Goal: Task Accomplishment & Management: Manage account settings

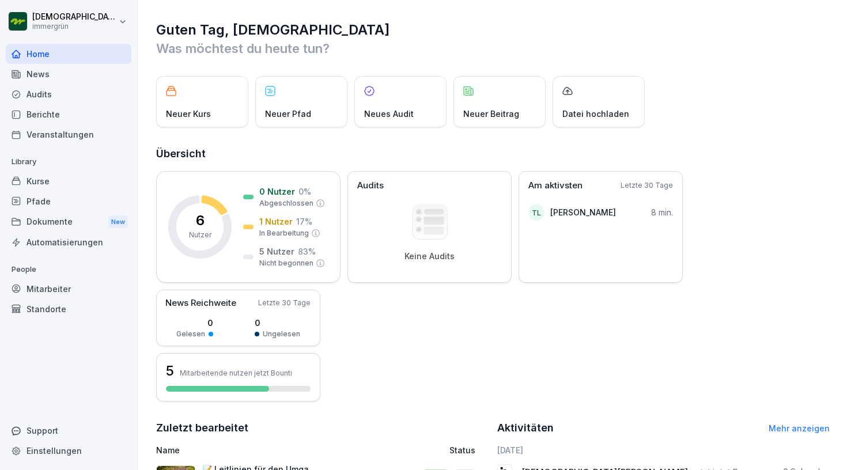
click at [52, 79] on div "News" at bounding box center [69, 74] width 126 height 20
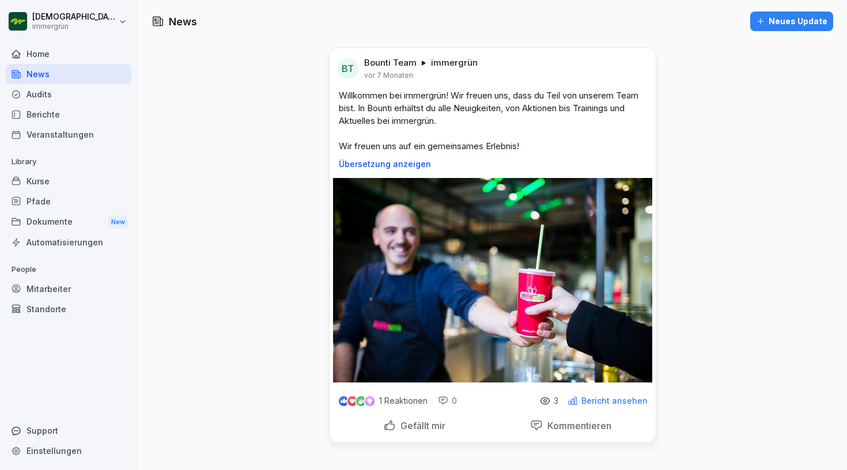
click at [52, 99] on div "Audits" at bounding box center [69, 94] width 126 height 20
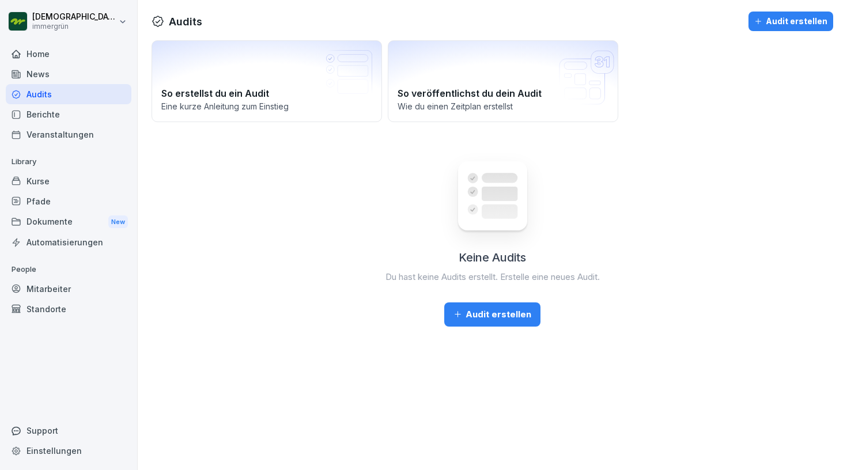
click at [52, 82] on div "News" at bounding box center [69, 74] width 126 height 20
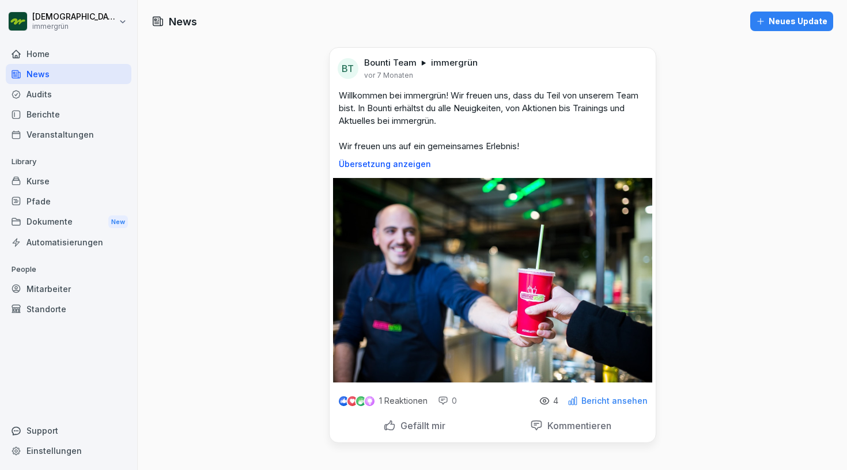
click at [84, 106] on div "Berichte" at bounding box center [69, 114] width 126 height 20
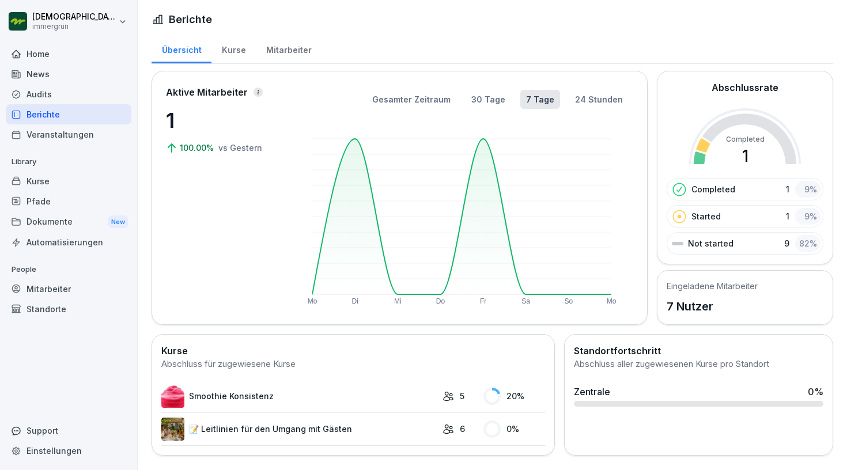
click at [62, 57] on div "Home" at bounding box center [69, 54] width 126 height 20
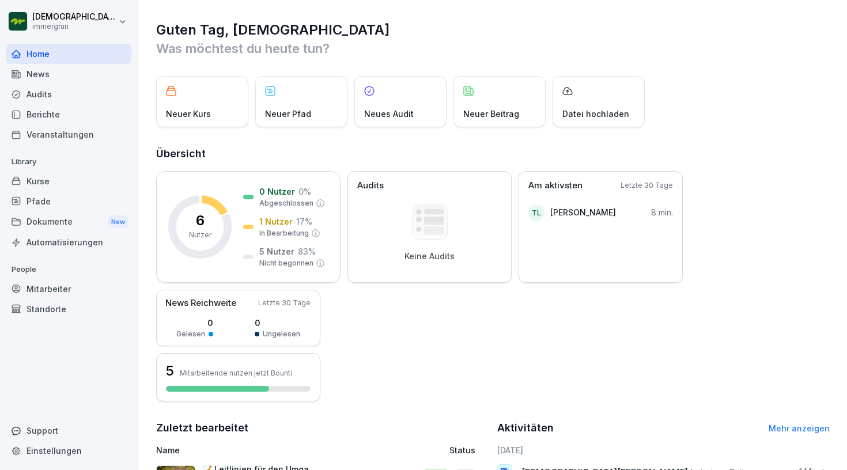
click at [50, 81] on div "News" at bounding box center [69, 74] width 126 height 20
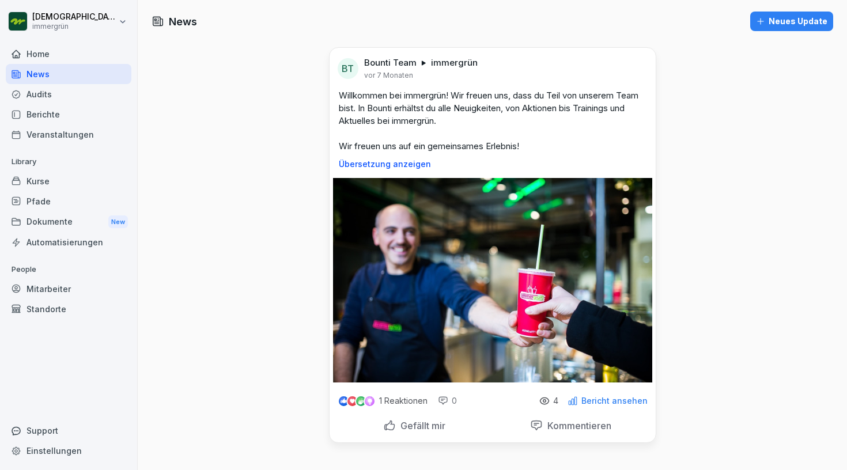
click at [55, 63] on div "Home" at bounding box center [69, 54] width 126 height 20
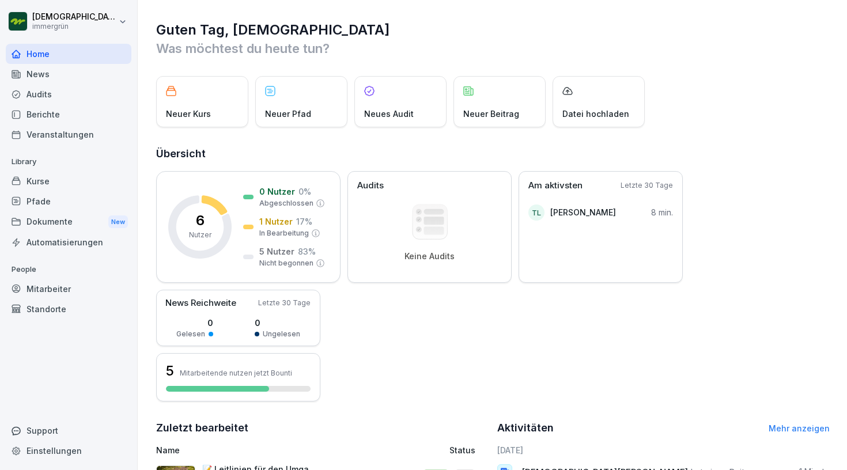
click at [97, 78] on div "News" at bounding box center [69, 74] width 126 height 20
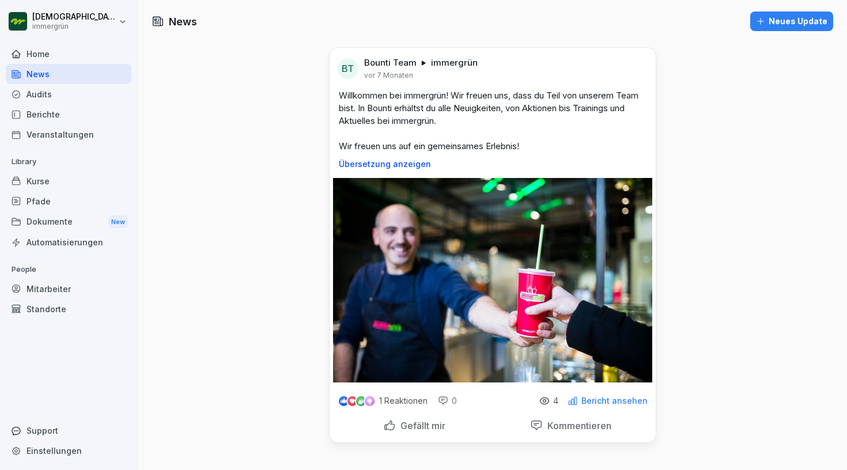
click at [87, 95] on div "Audits" at bounding box center [69, 94] width 126 height 20
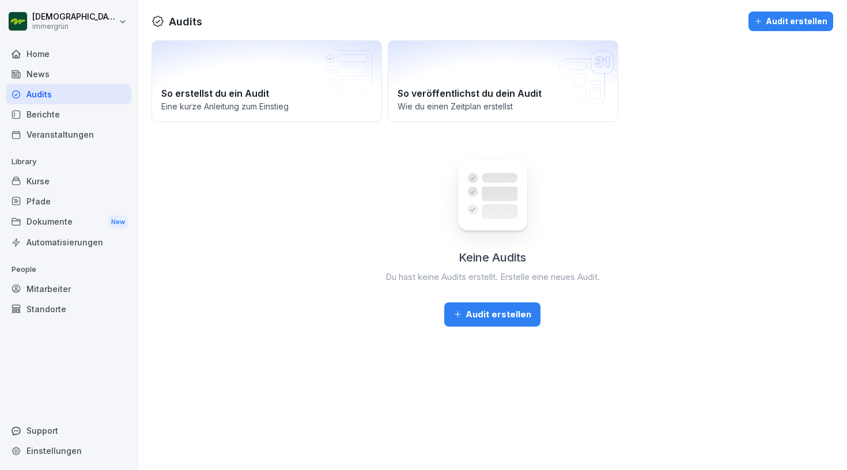
click at [79, 115] on div "Berichte" at bounding box center [69, 114] width 126 height 20
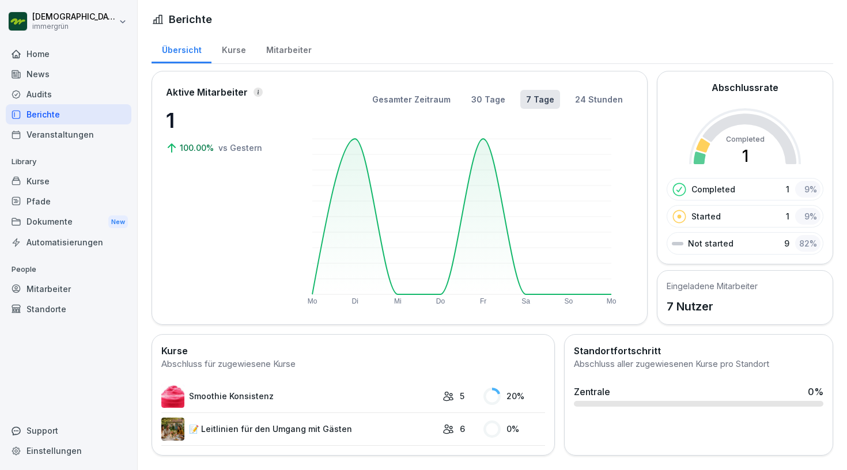
click at [71, 59] on div "Home" at bounding box center [69, 54] width 126 height 20
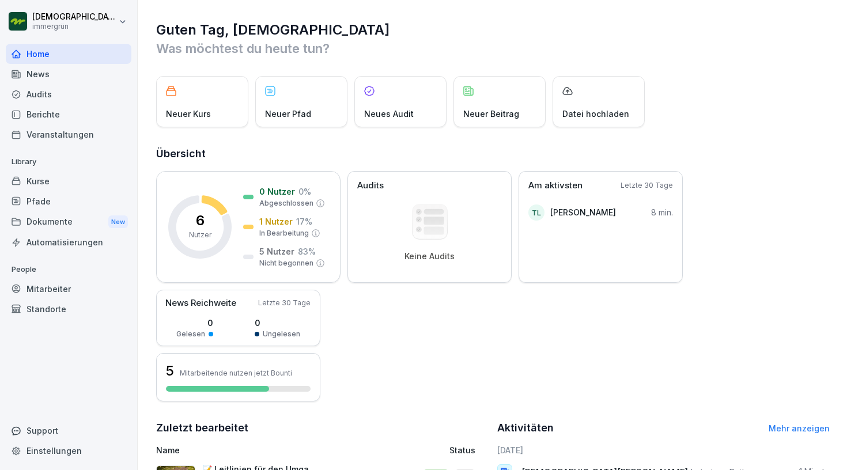
click at [47, 60] on div "Home" at bounding box center [69, 54] width 126 height 20
click at [41, 82] on div "News" at bounding box center [69, 74] width 126 height 20
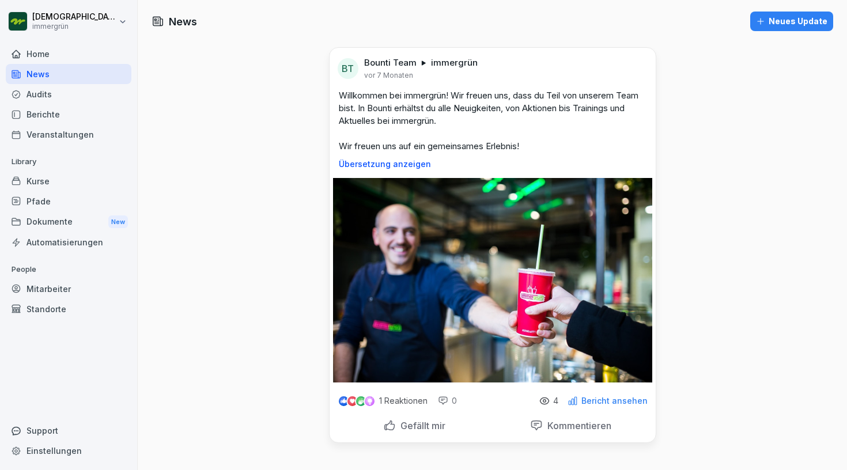
click at [44, 100] on div "Audits" at bounding box center [69, 94] width 126 height 20
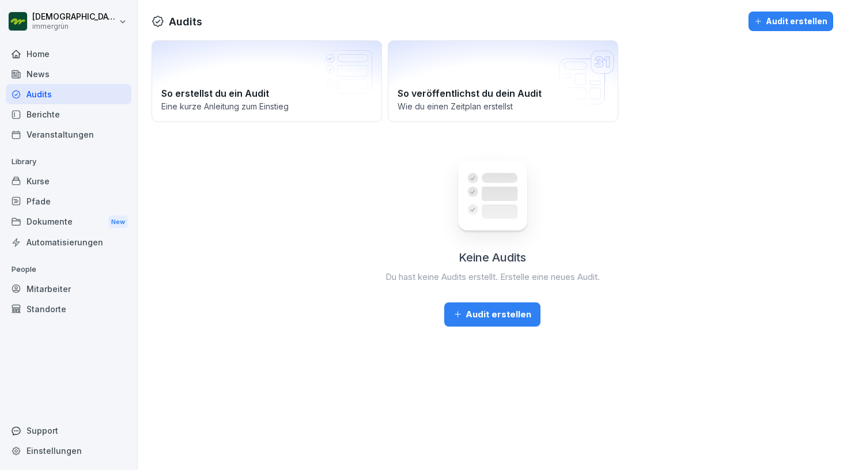
click at [56, 67] on div "News" at bounding box center [69, 74] width 126 height 20
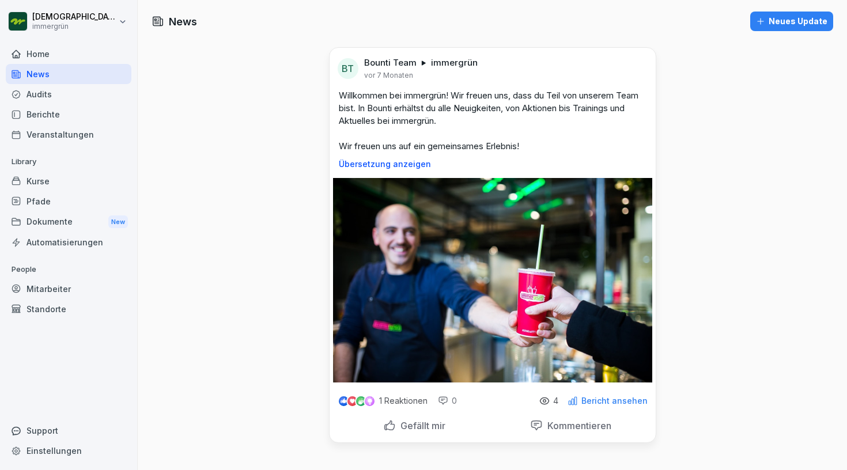
click at [61, 58] on div "Home" at bounding box center [69, 54] width 126 height 20
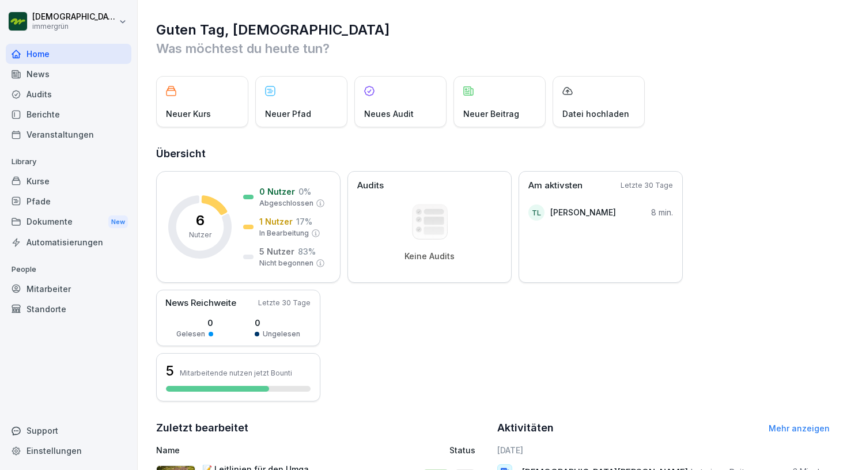
click at [61, 58] on div "Home" at bounding box center [69, 54] width 126 height 20
click at [122, 23] on html "[DEMOGRAPHIC_DATA][PERSON_NAME] immergrün Home News Audits Berichte Veranstaltu…" at bounding box center [423, 235] width 847 height 470
click at [77, 84] on div "News" at bounding box center [69, 74] width 126 height 20
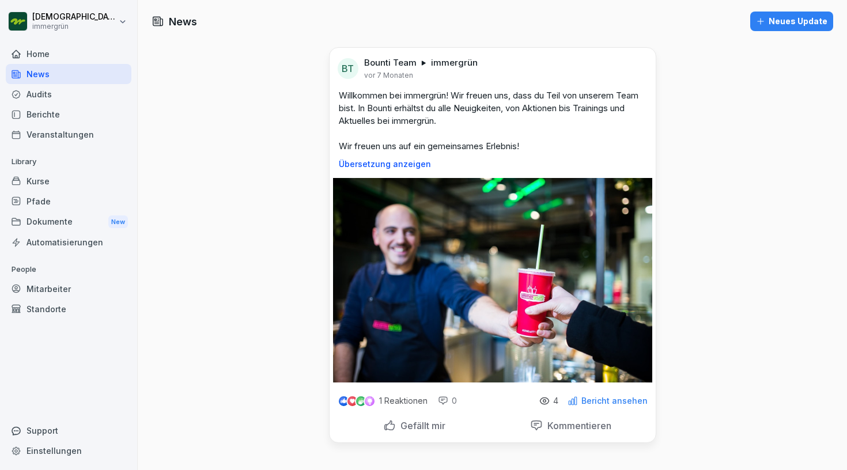
click at [76, 92] on div "Audits" at bounding box center [69, 94] width 126 height 20
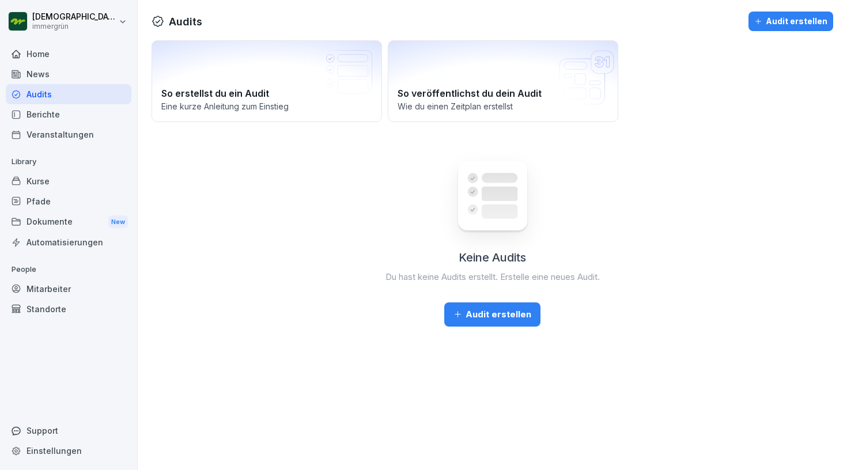
click at [73, 107] on div "Berichte" at bounding box center [69, 114] width 126 height 20
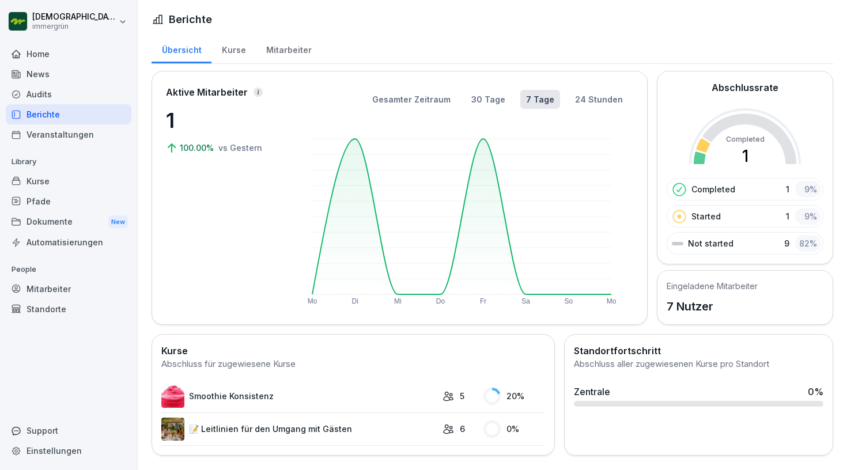
click at [69, 134] on div "Veranstaltungen" at bounding box center [69, 135] width 126 height 20
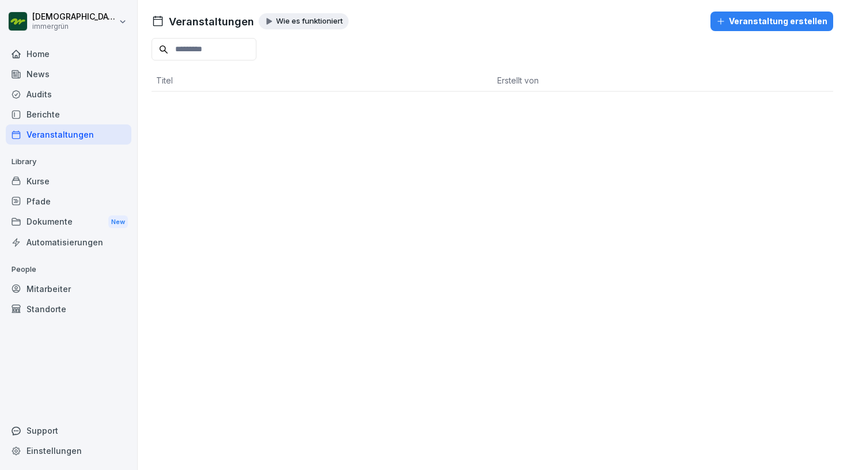
click at [76, 54] on div "Home" at bounding box center [69, 54] width 126 height 20
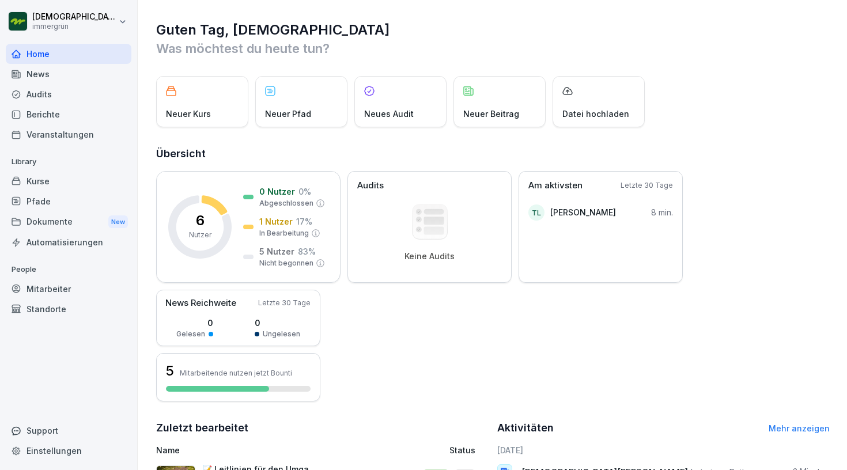
click at [71, 212] on div "Dokumente New" at bounding box center [69, 222] width 126 height 21
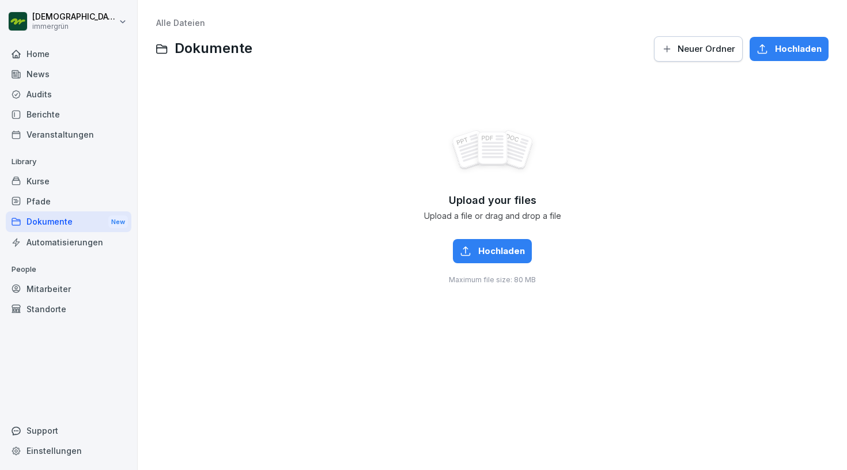
click at [78, 194] on div "Pfade" at bounding box center [69, 201] width 126 height 20
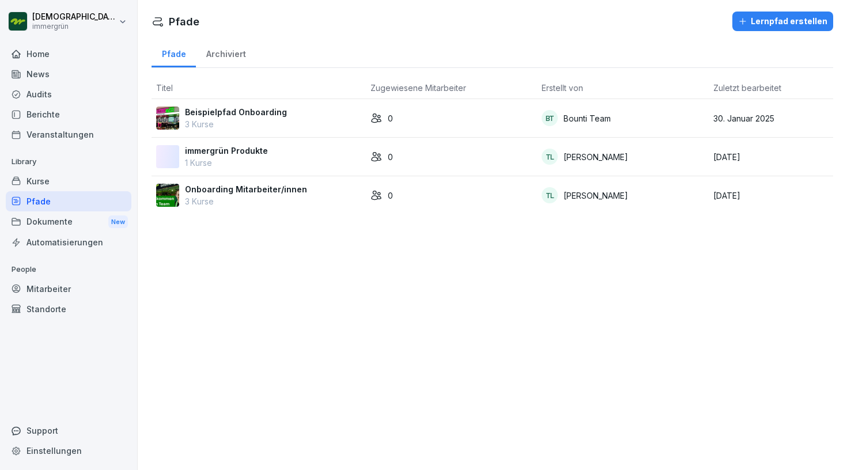
click at [78, 184] on div "Kurse" at bounding box center [69, 181] width 126 height 20
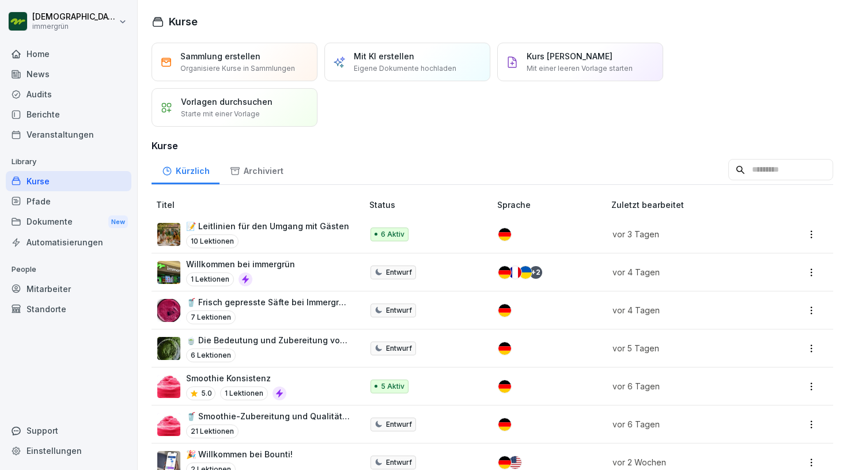
click at [88, 130] on div "Veranstaltungen" at bounding box center [69, 135] width 126 height 20
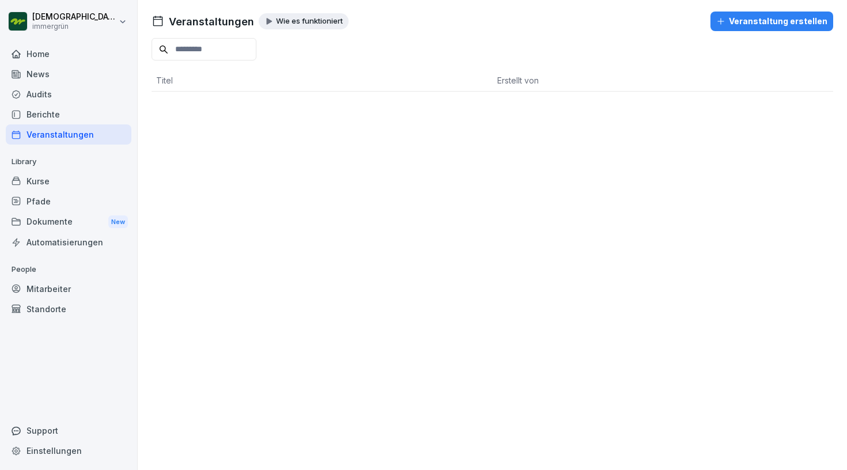
click at [77, 118] on div "Berichte" at bounding box center [69, 114] width 126 height 20
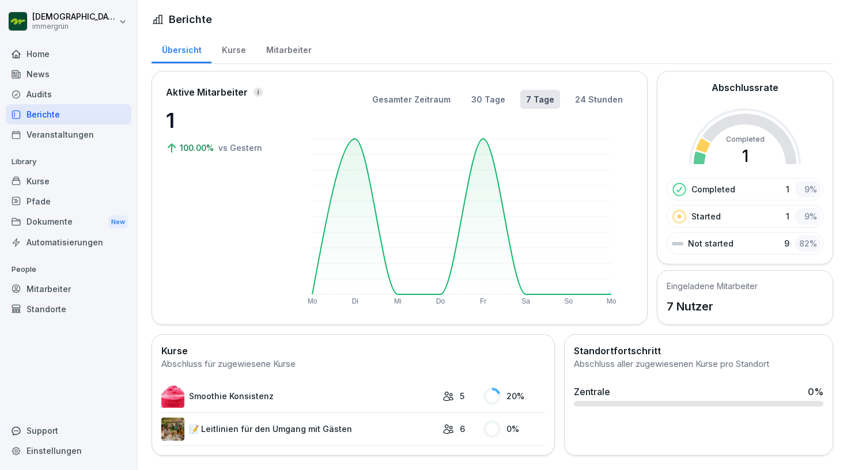
click at [66, 93] on div "Audits" at bounding box center [69, 94] width 126 height 20
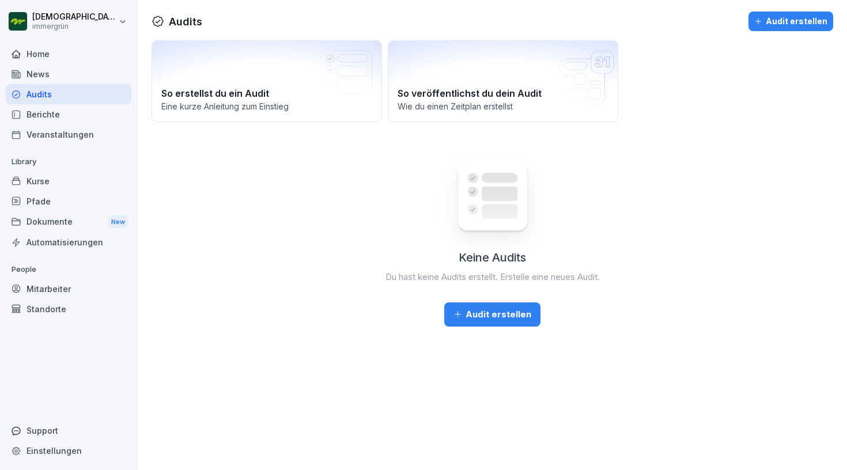
click at [66, 70] on div "News" at bounding box center [69, 74] width 126 height 20
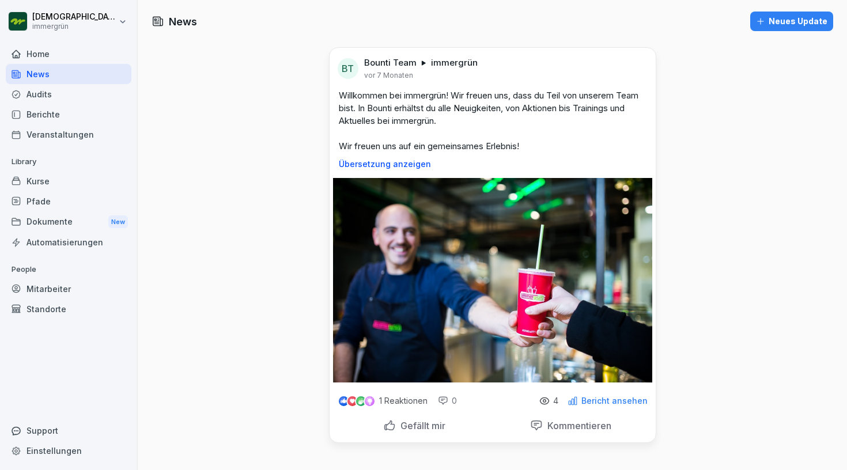
click at [70, 53] on div "Home" at bounding box center [69, 54] width 126 height 20
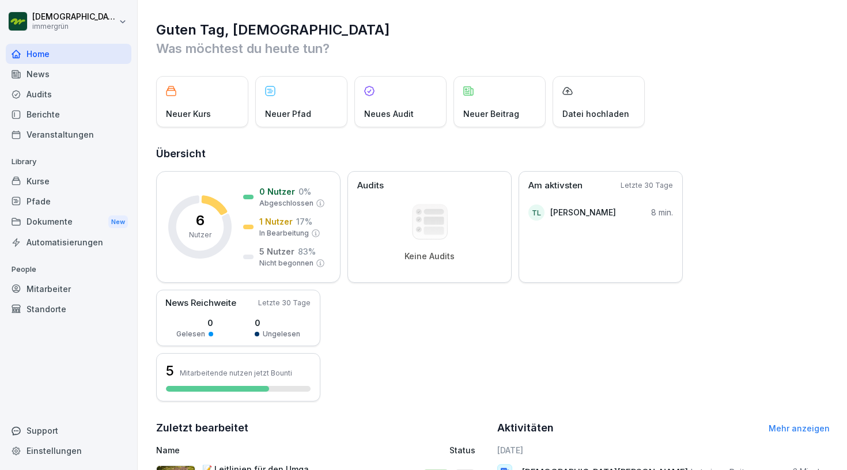
click at [67, 60] on div "Home" at bounding box center [69, 54] width 126 height 20
click at [66, 71] on div "News" at bounding box center [69, 74] width 126 height 20
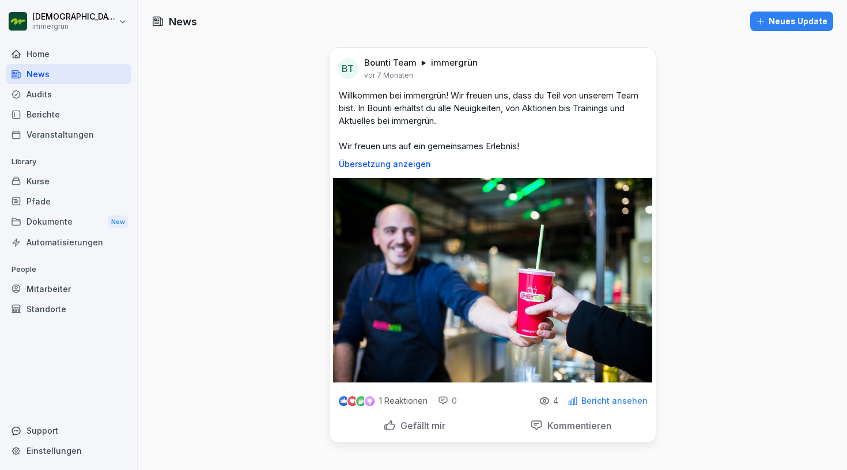
click at [70, 61] on div "Home" at bounding box center [69, 54] width 126 height 20
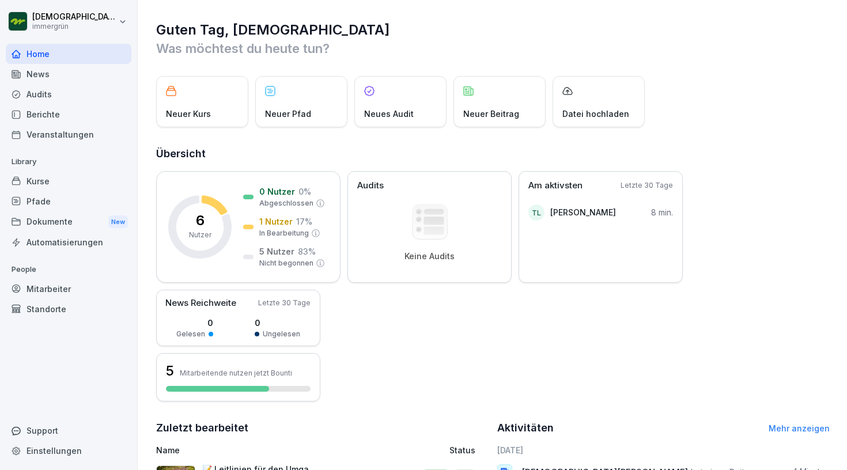
click at [64, 107] on div "Berichte" at bounding box center [69, 114] width 126 height 20
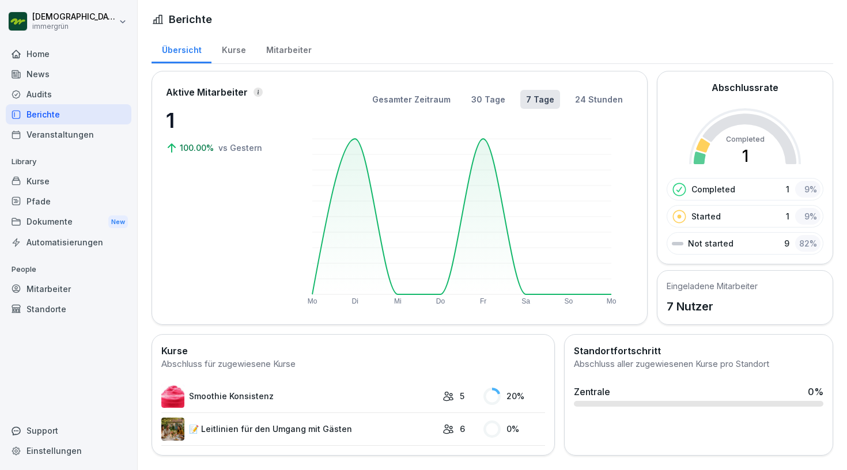
click at [77, 52] on div "Home" at bounding box center [69, 54] width 126 height 20
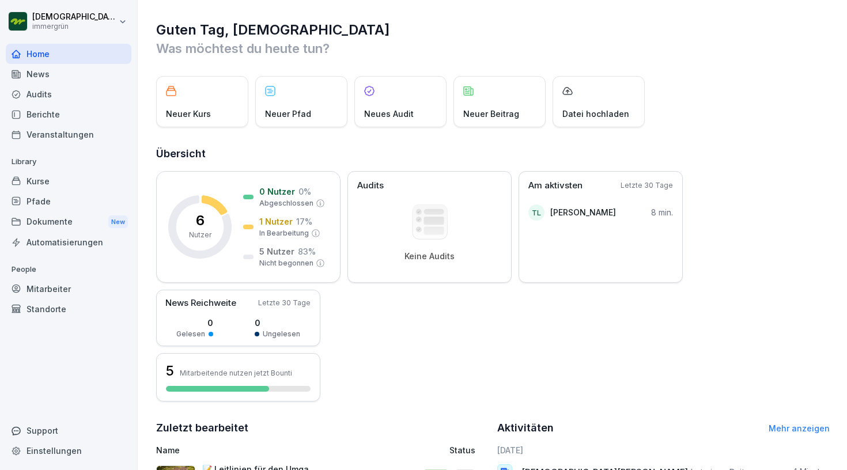
click at [116, 25] on html "[DEMOGRAPHIC_DATA][PERSON_NAME] immergrün Home News Audits Berichte Veranstaltu…" at bounding box center [423, 235] width 847 height 470
click at [113, 46] on div "Home" at bounding box center [69, 54] width 126 height 20
click at [31, 70] on div "News" at bounding box center [69, 74] width 126 height 20
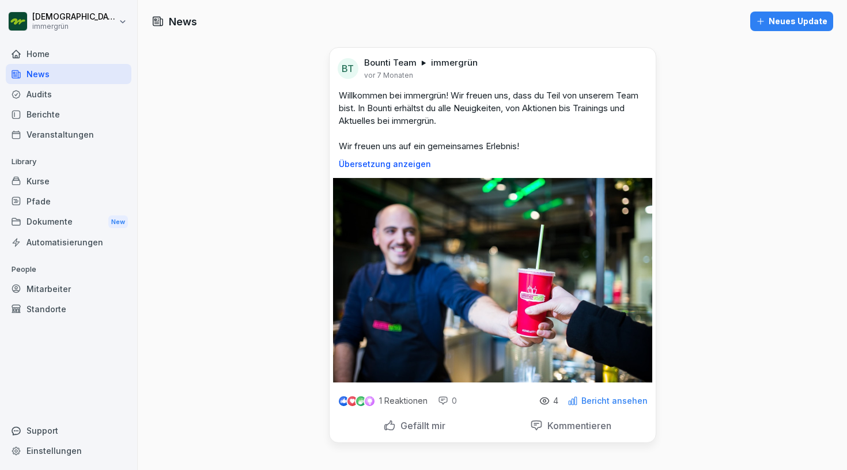
click at [46, 58] on div "Home" at bounding box center [69, 54] width 126 height 20
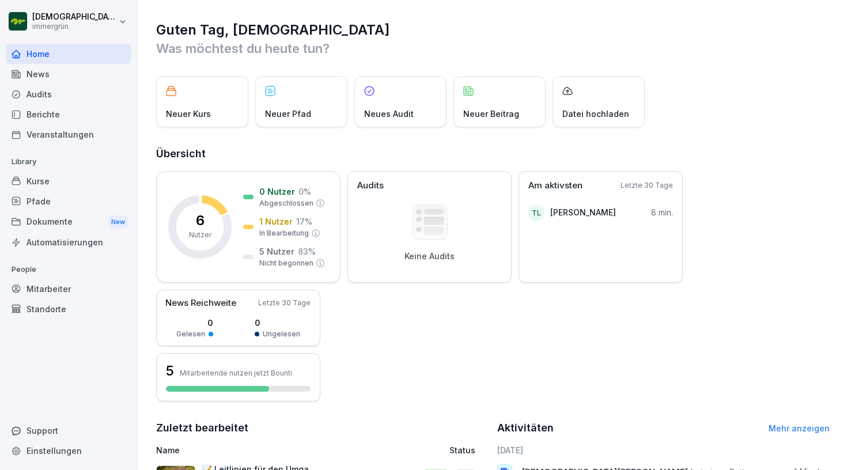
click at [46, 73] on div "News" at bounding box center [69, 74] width 126 height 20
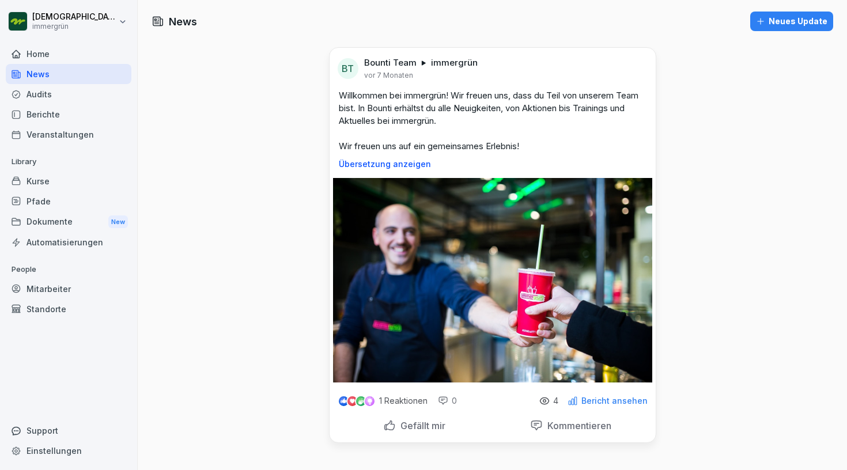
click at [51, 59] on div "Home" at bounding box center [69, 54] width 126 height 20
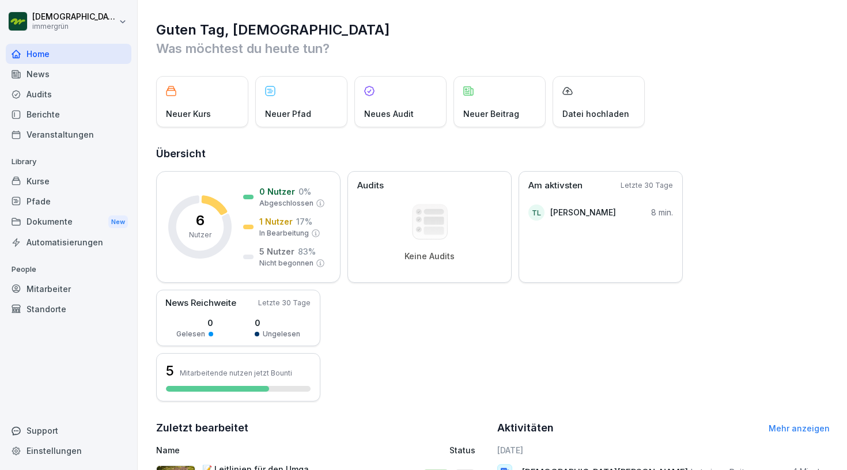
click at [38, 75] on div "News" at bounding box center [69, 74] width 126 height 20
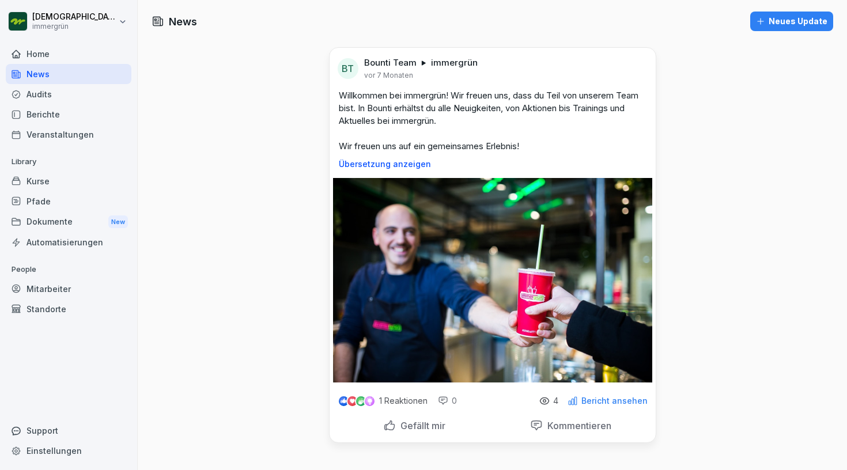
click at [63, 52] on div "Home" at bounding box center [69, 54] width 126 height 20
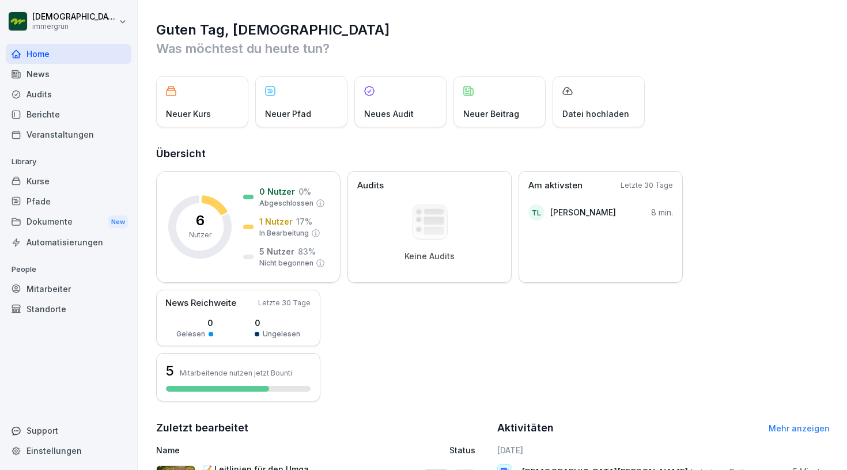
click at [56, 99] on div "Audits" at bounding box center [69, 94] width 126 height 20
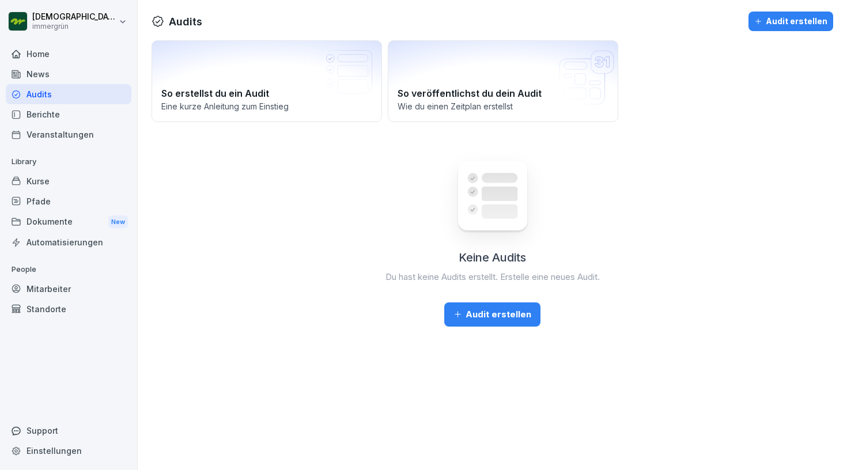
click at [69, 62] on div "Home" at bounding box center [69, 54] width 126 height 20
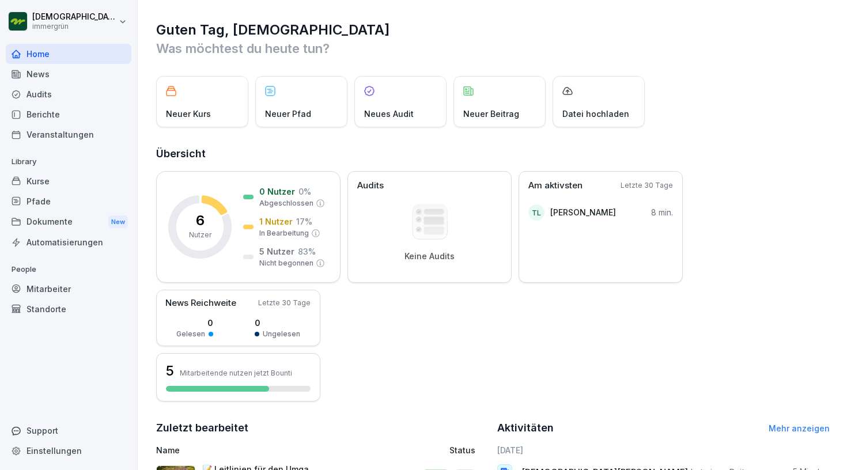
click at [85, 189] on div "Kurse" at bounding box center [69, 181] width 126 height 20
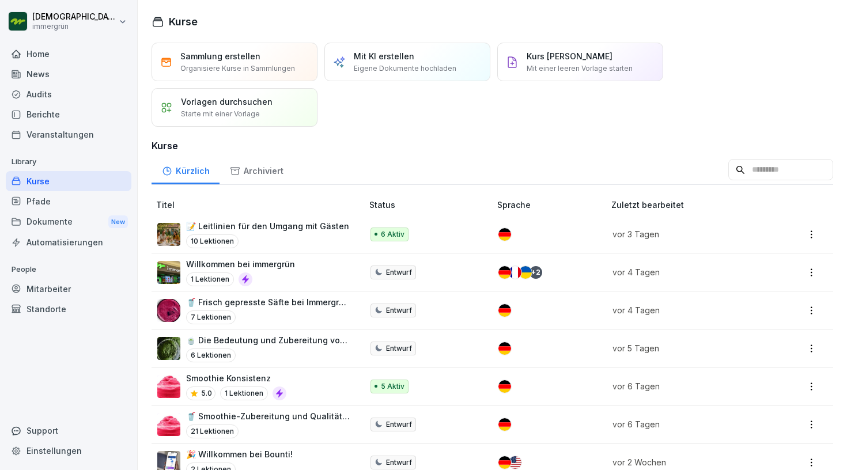
click at [98, 61] on div "Home" at bounding box center [69, 54] width 126 height 20
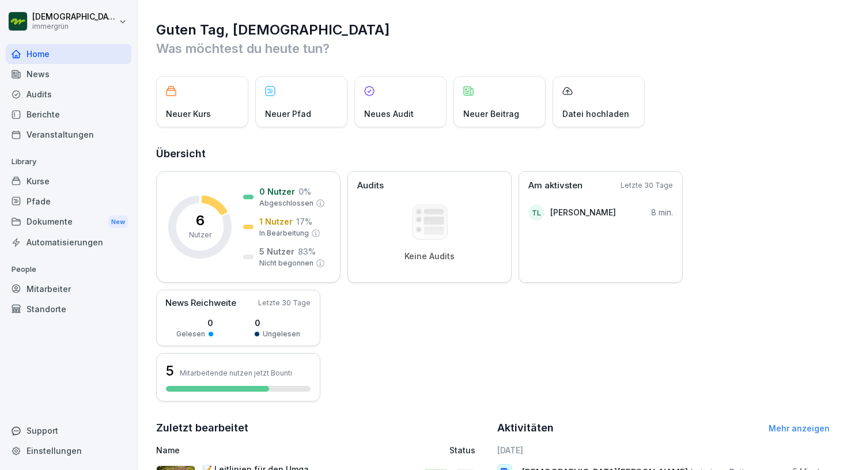
click at [90, 72] on div "News" at bounding box center [69, 74] width 126 height 20
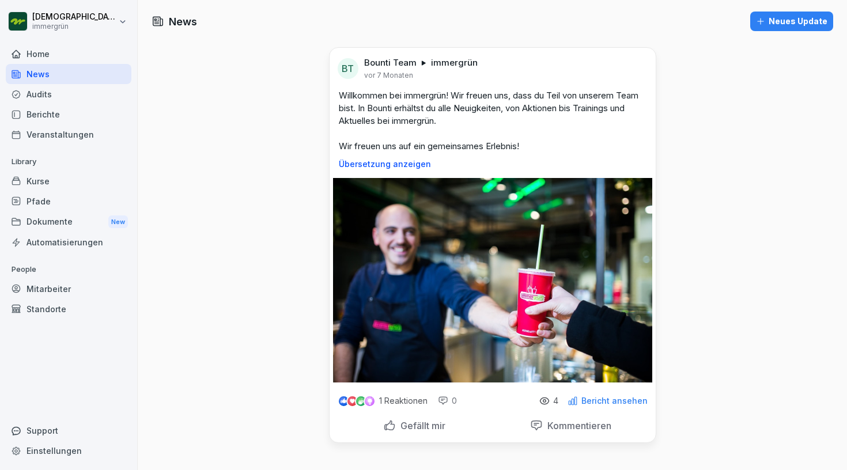
click at [92, 60] on div "Home" at bounding box center [69, 54] width 126 height 20
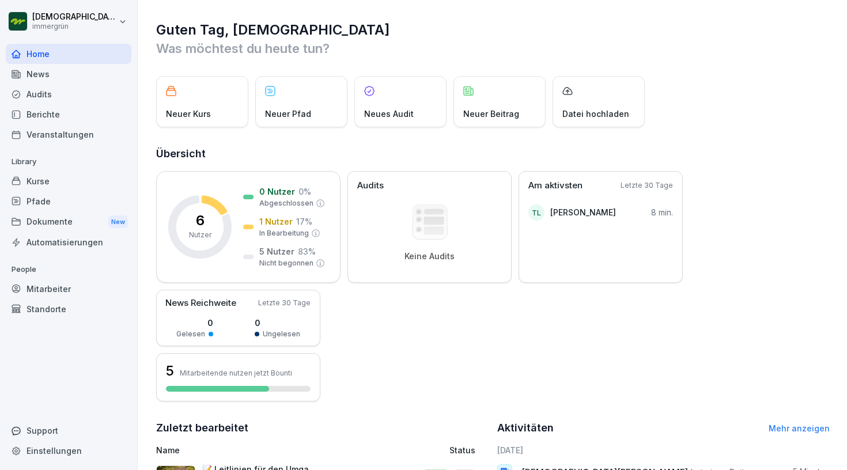
click at [31, 19] on html "[DEMOGRAPHIC_DATA][PERSON_NAME] immergrün Home News Audits Berichte Veranstaltu…" at bounding box center [423, 235] width 847 height 470
click at [49, 55] on div "Einstellungen" at bounding box center [74, 51] width 114 height 21
select select "**"
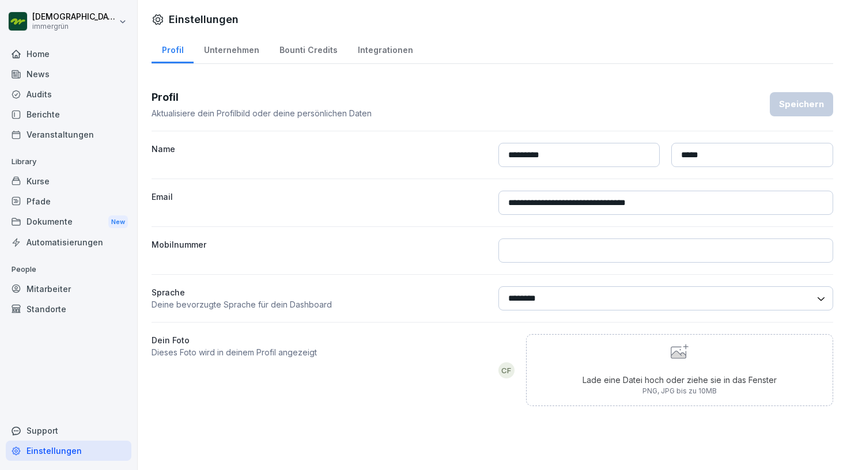
click at [216, 50] on div "Unternehmen" at bounding box center [232, 48] width 76 height 29
select select "**"
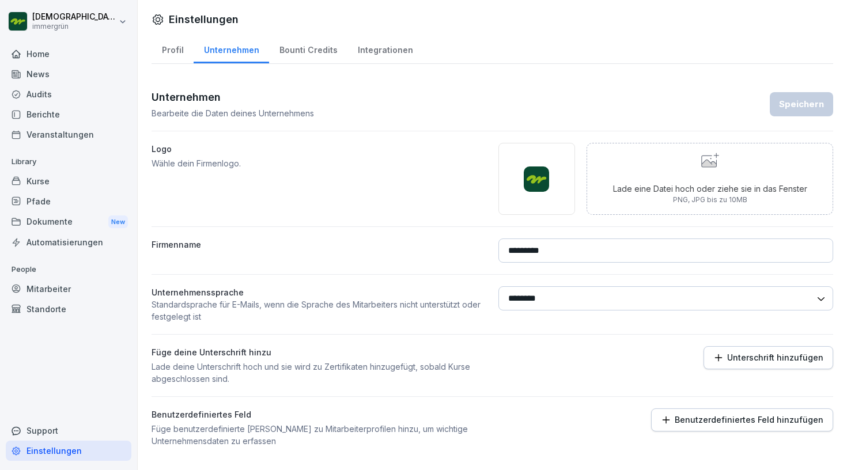
click at [306, 56] on div "Bounti Credits" at bounding box center [308, 48] width 78 height 29
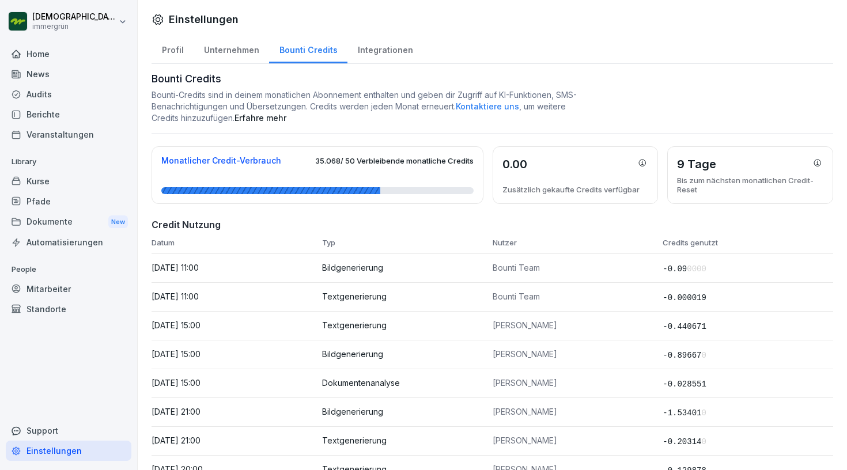
click at [66, 52] on div "Home" at bounding box center [69, 54] width 126 height 20
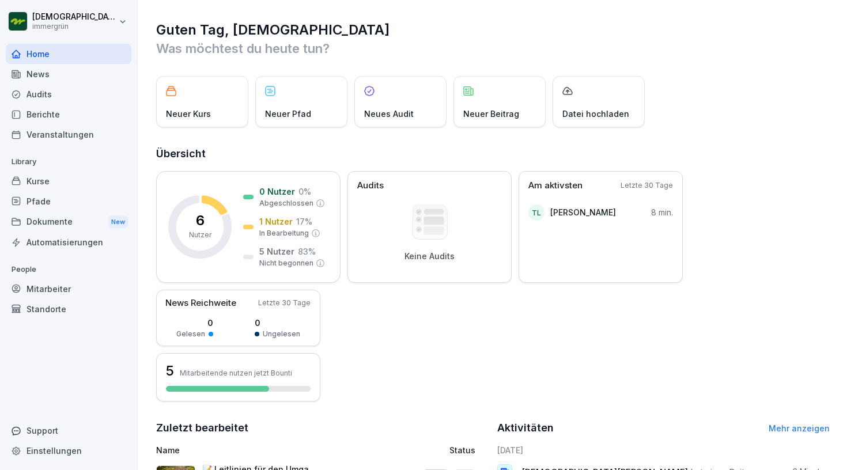
click at [37, 182] on div "Kurse" at bounding box center [69, 181] width 126 height 20
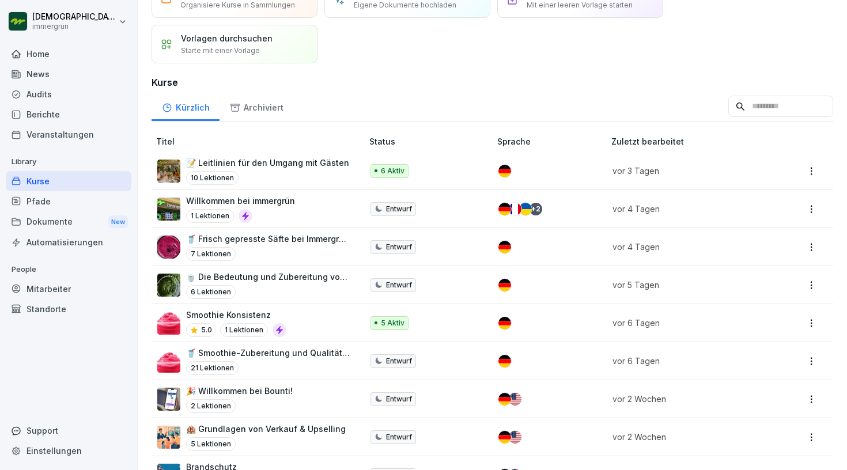
scroll to position [92, 0]
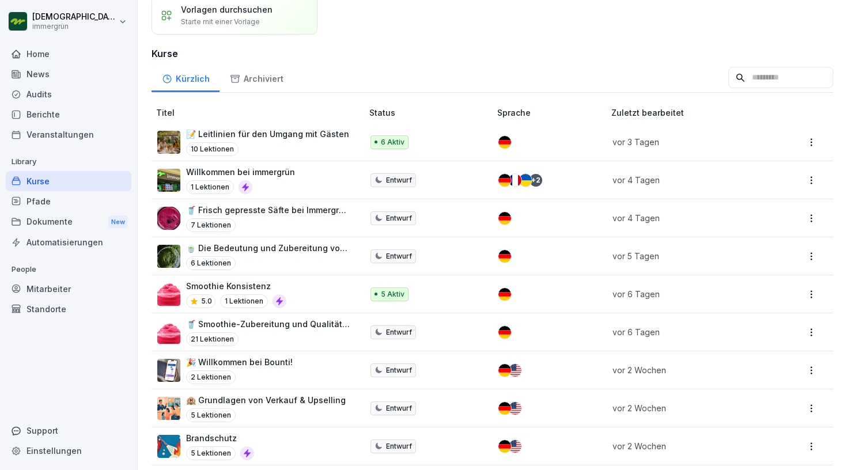
click at [317, 254] on div "🍵 Die Bedeutung und Zubereitung von immergrün Matchas 6 Lektionen" at bounding box center [268, 256] width 165 height 28
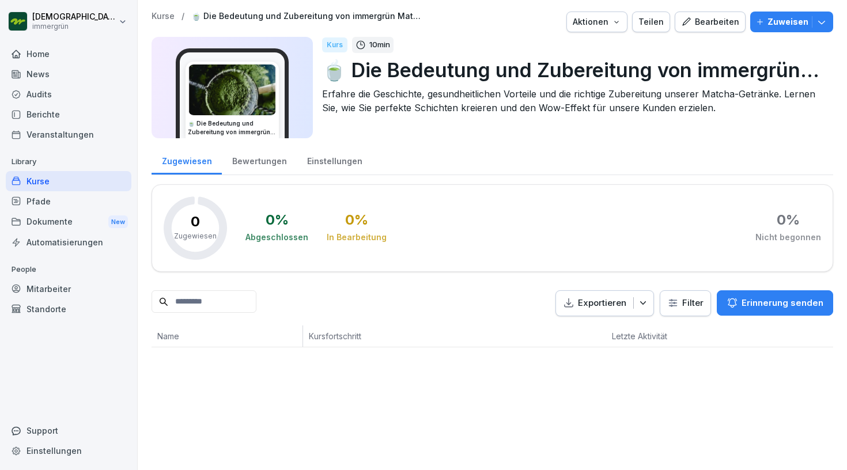
click at [512, 70] on p "🍵 Die Bedeutung und Zubereitung von immergrün Matchas" at bounding box center [573, 69] width 502 height 29
click at [506, 106] on p "Erfahre die Geschichte, gesundheitlichen Vorteile und die richtige Zubereitung …" at bounding box center [573, 101] width 502 height 28
click at [240, 167] on div "Bewertungen" at bounding box center [259, 159] width 75 height 29
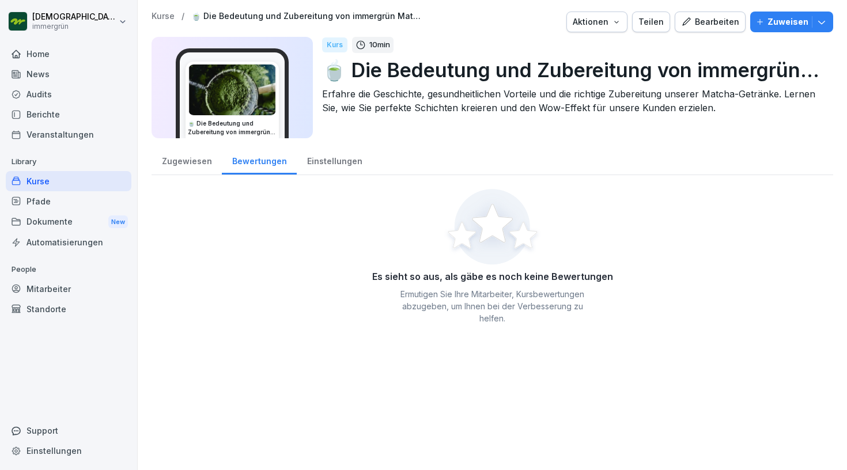
click at [329, 163] on div "Einstellungen" at bounding box center [335, 159] width 76 height 29
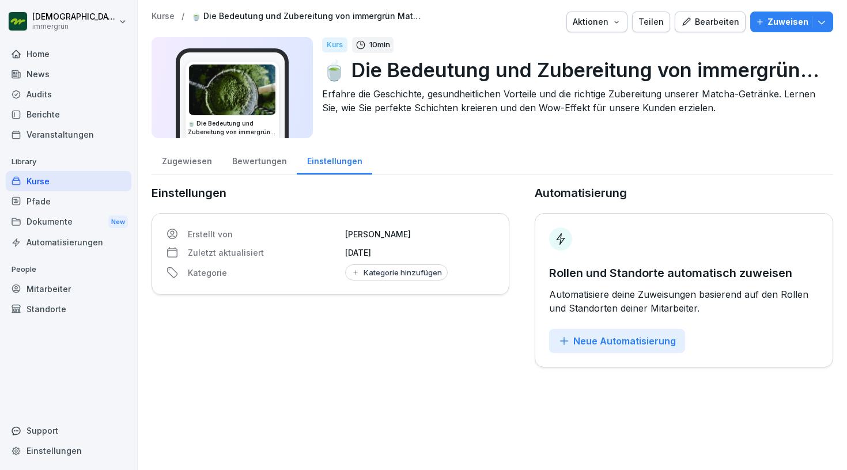
click at [199, 163] on div "Zugewiesen" at bounding box center [187, 159] width 70 height 29
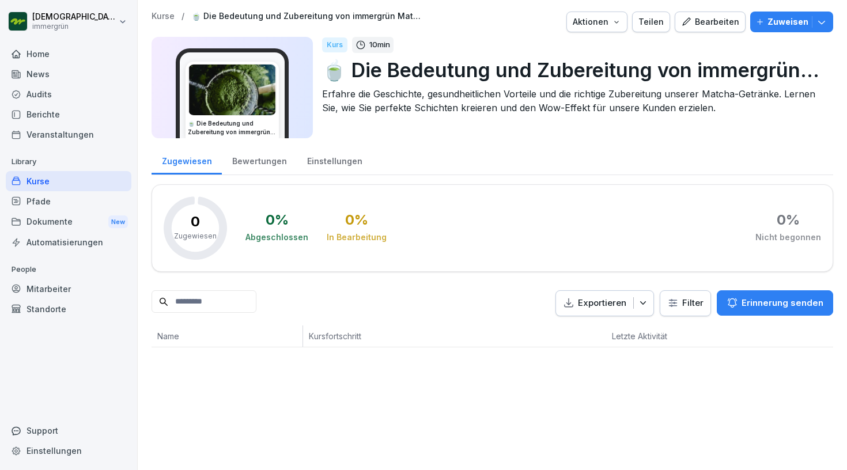
click at [705, 25] on div "Bearbeiten" at bounding box center [710, 22] width 58 height 13
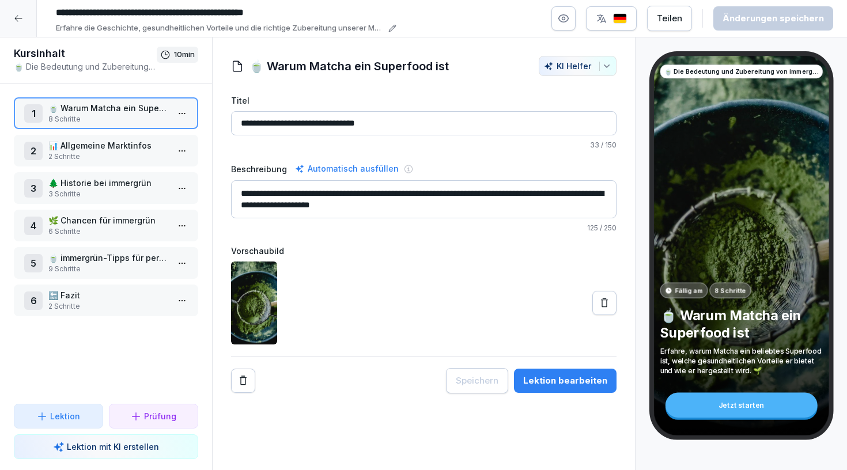
click at [143, 152] on p "2 Schritte" at bounding box center [108, 157] width 120 height 10
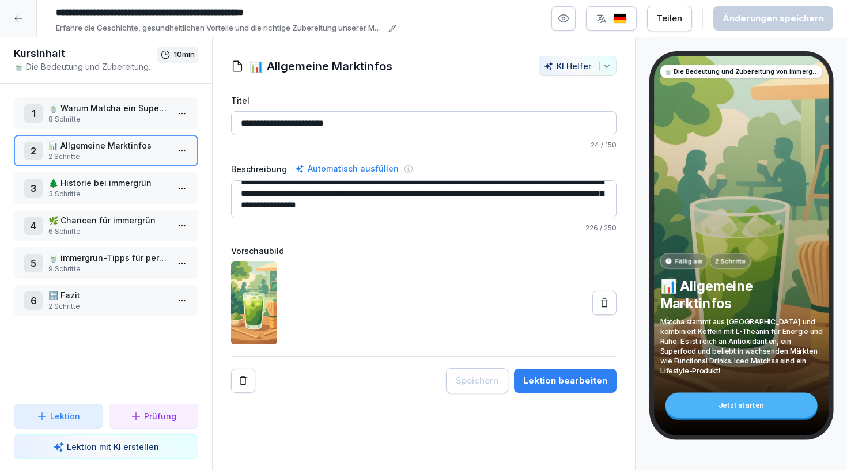
scroll to position [12, 0]
click at [116, 184] on p "🌲 Historie bei immergrün" at bounding box center [108, 183] width 120 height 12
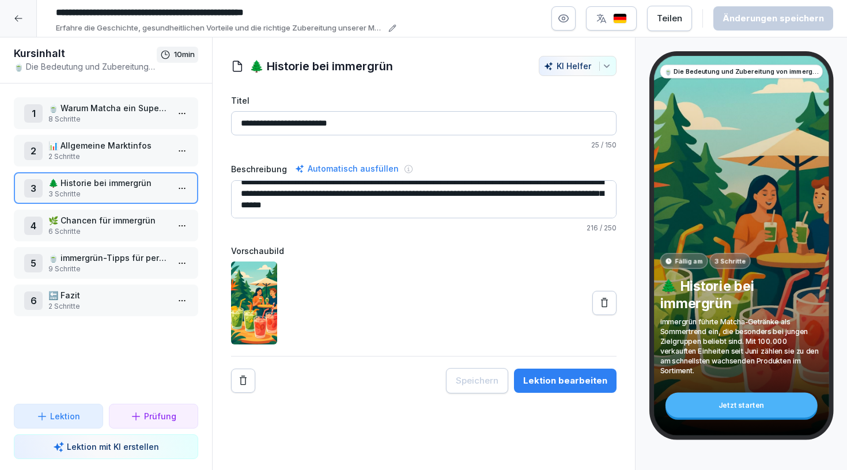
scroll to position [23, 0]
click at [116, 229] on p "6 Schritte" at bounding box center [108, 232] width 120 height 10
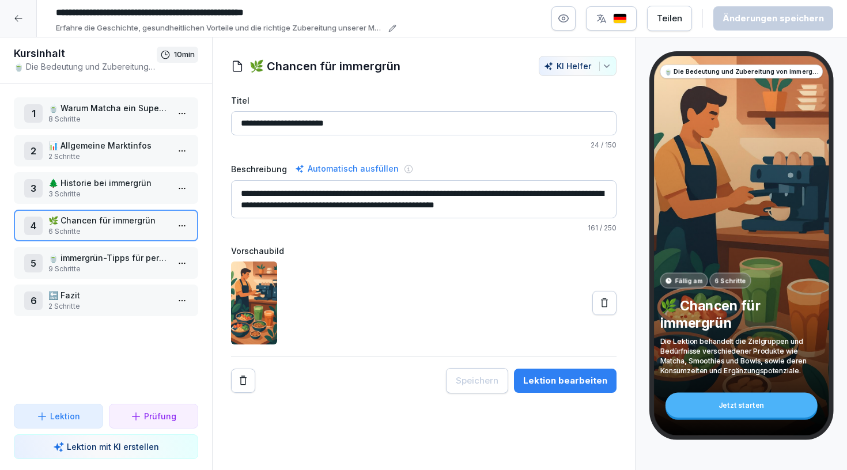
click at [333, 206] on textarea "**********" at bounding box center [424, 199] width 386 height 38
click at [141, 251] on div "5 🍵 immergrün-Tipps für perfekte Schichten beim Matcha Latte 9 Schritte" at bounding box center [106, 263] width 184 height 32
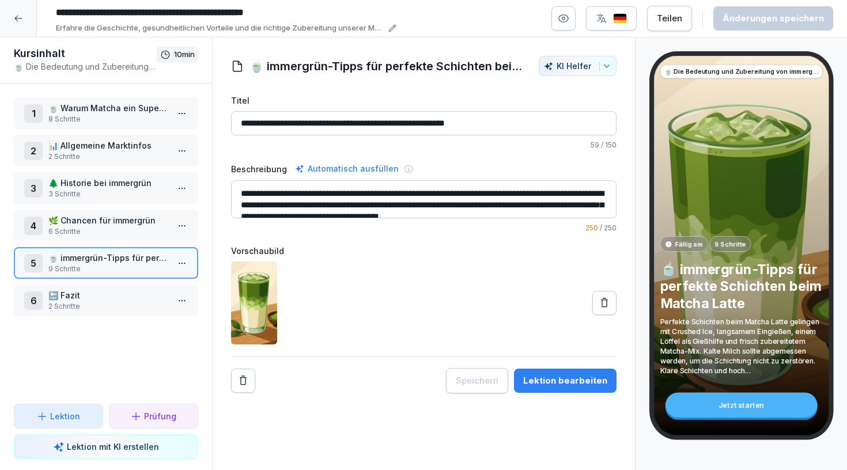
click at [315, 209] on textarea "**********" at bounding box center [424, 199] width 386 height 38
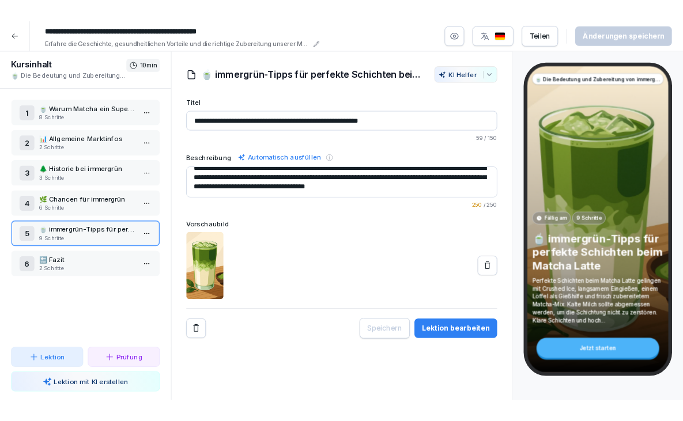
scroll to position [12, 0]
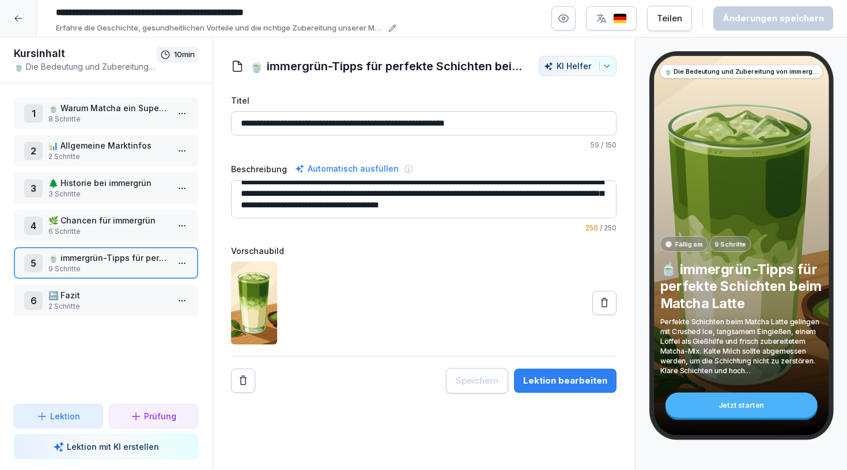
click at [82, 293] on p "🔚 Fazit" at bounding box center [108, 295] width 120 height 12
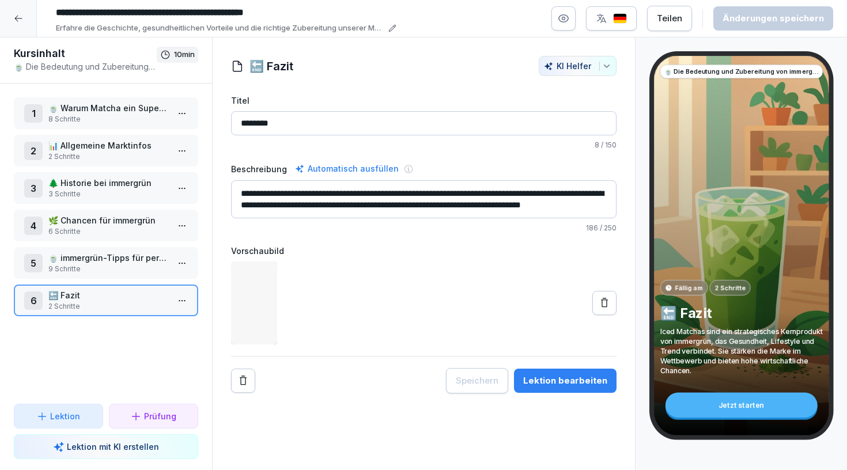
click at [107, 258] on p "🍵 immergrün-Tipps für perfekte Schichten beim Matcha Latte" at bounding box center [108, 258] width 120 height 12
